Goal: Information Seeking & Learning: Learn about a topic

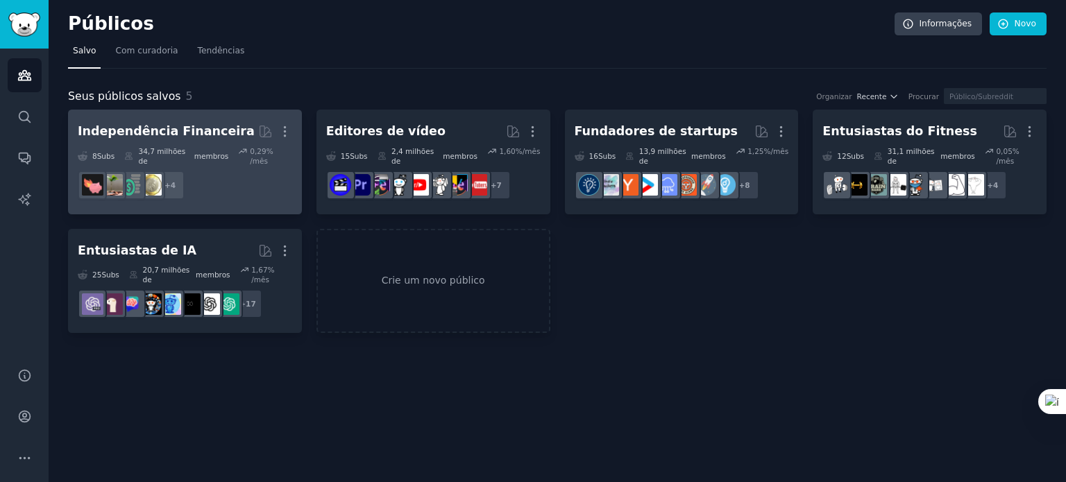
click at [213, 130] on font "Independência Financeira" at bounding box center [166, 131] width 177 height 14
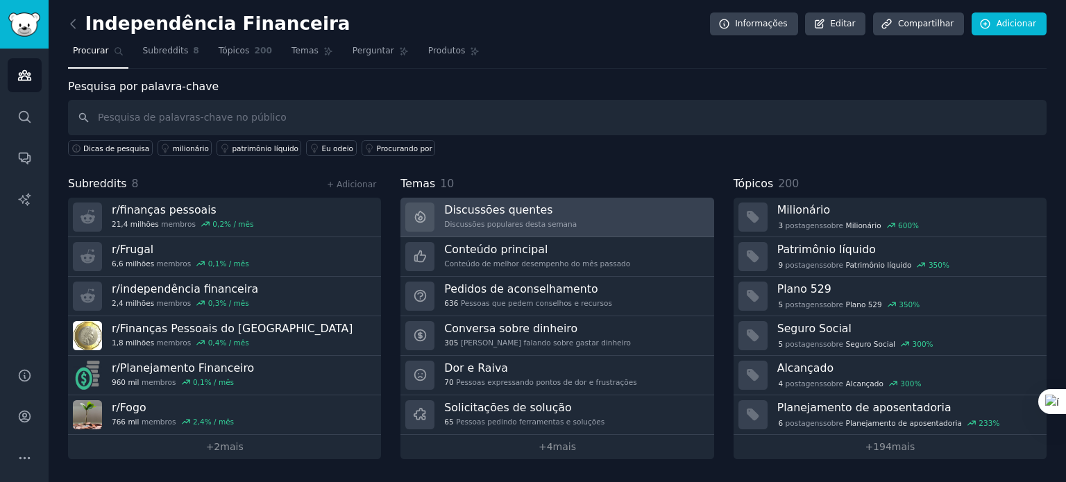
click at [546, 214] on h3 "Discussões quentes" at bounding box center [510, 210] width 133 height 15
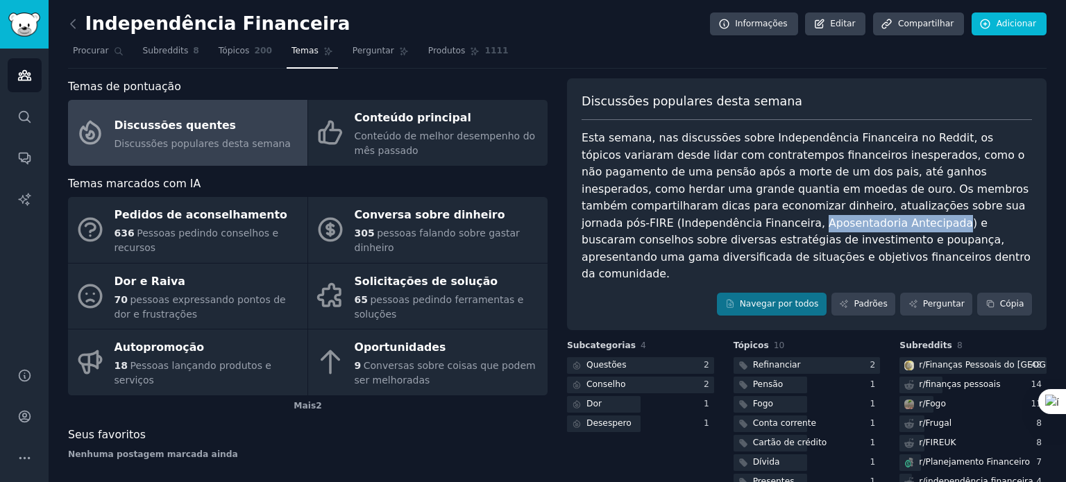
drag, startPoint x: 952, startPoint y: 207, endPoint x: 633, endPoint y: 223, distance: 319.6
click at [633, 223] on font "Esta semana, nas discussões sobre Independência Financeira no Reddit, os tópico…" at bounding box center [808, 205] width 452 height 149
copy font "Aposentadoria Antecipada"
click at [233, 55] on font "Tópicos" at bounding box center [234, 51] width 31 height 10
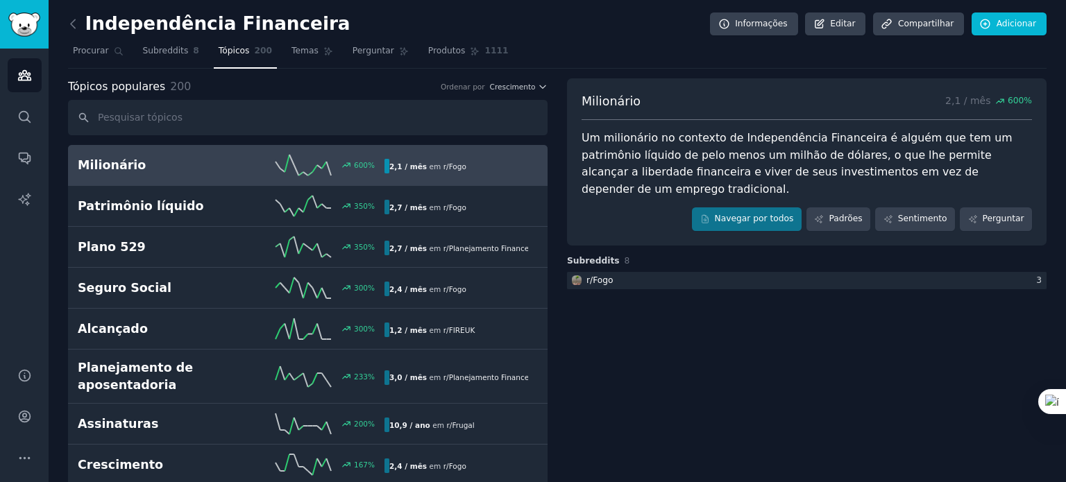
click at [200, 164] on h2 "Milionário" at bounding box center [154, 165] width 153 height 17
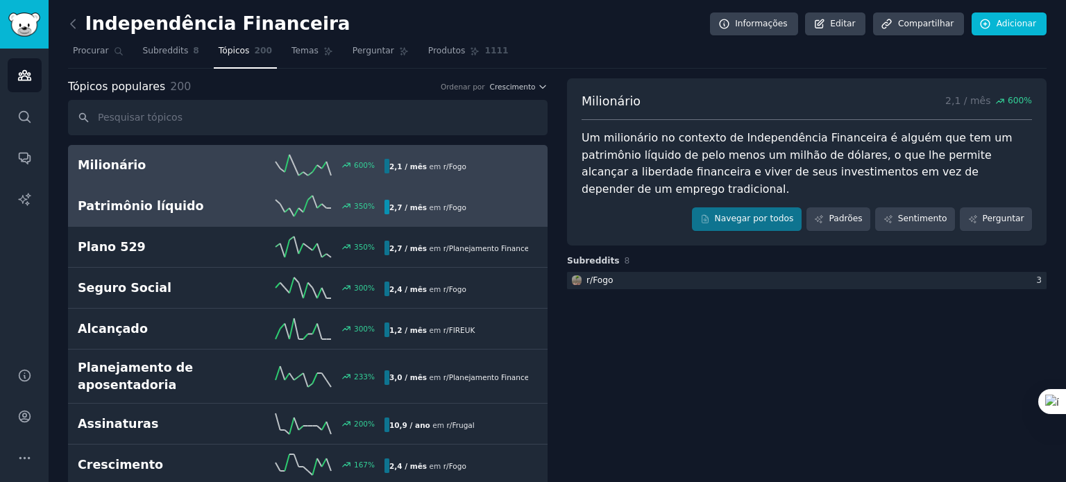
click at [183, 214] on div "Patrimônio líquido 350 % 2,7 / mês em r/ Fogo" at bounding box center [308, 206] width 460 height 21
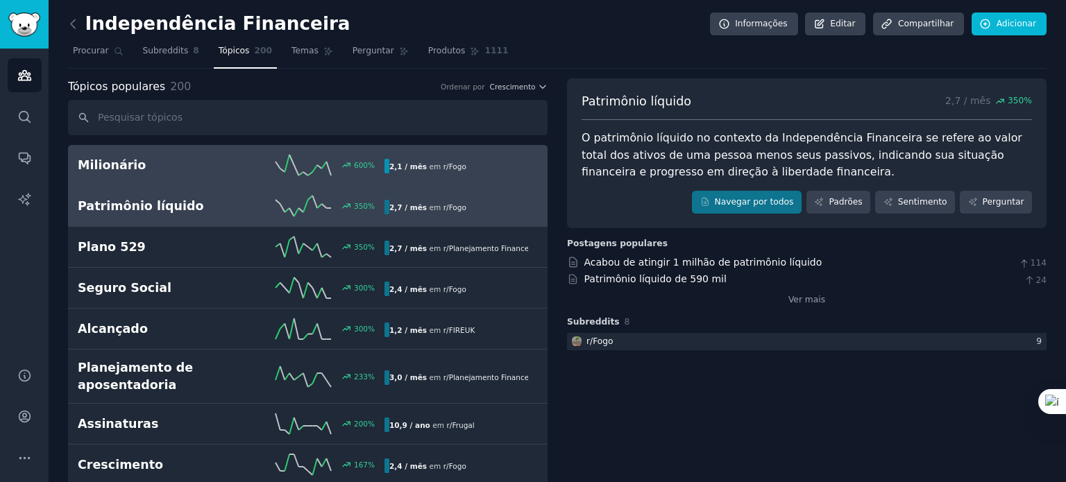
click at [206, 169] on h2 "Milionário" at bounding box center [154, 165] width 153 height 17
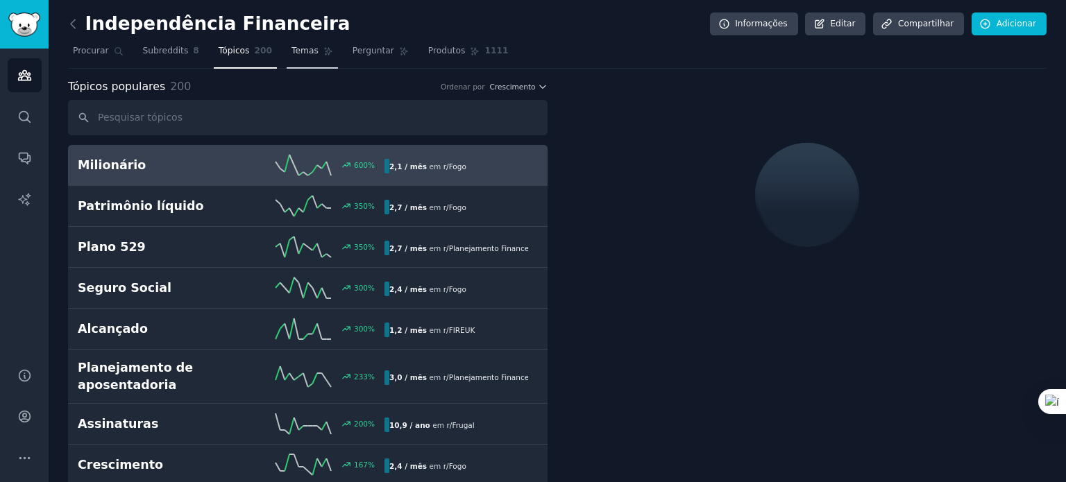
click at [291, 49] on font "Temas" at bounding box center [304, 51] width 27 height 10
